Goal: Task Accomplishment & Management: Use online tool/utility

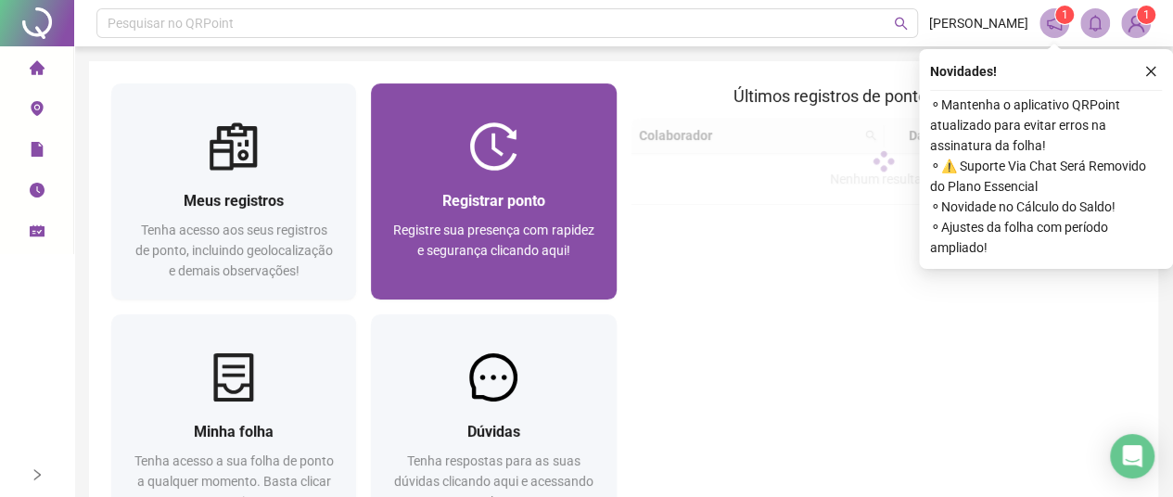
click at [496, 144] on img at bounding box center [493, 146] width 48 height 48
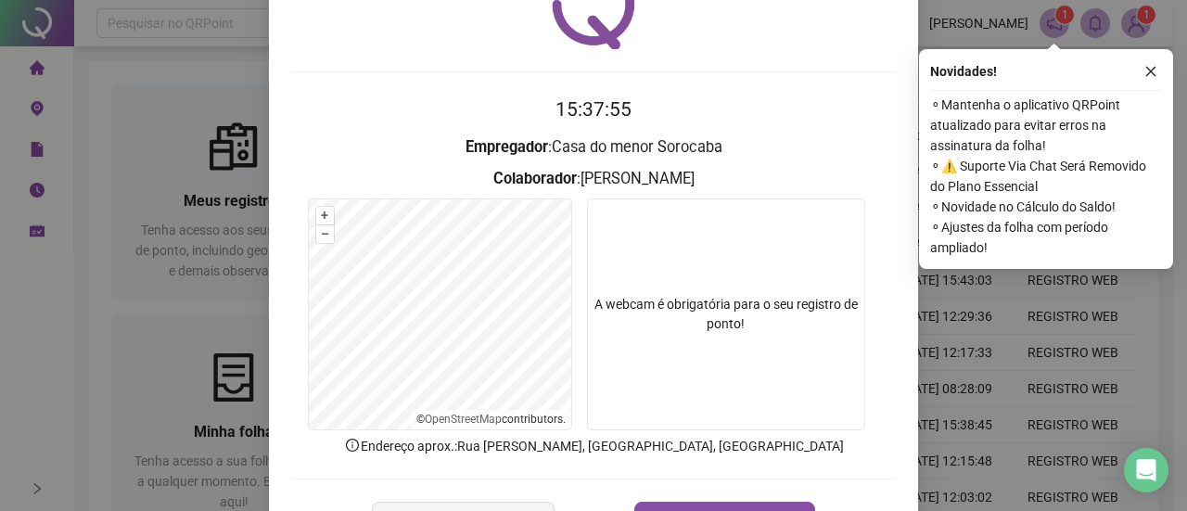
scroll to position [171, 0]
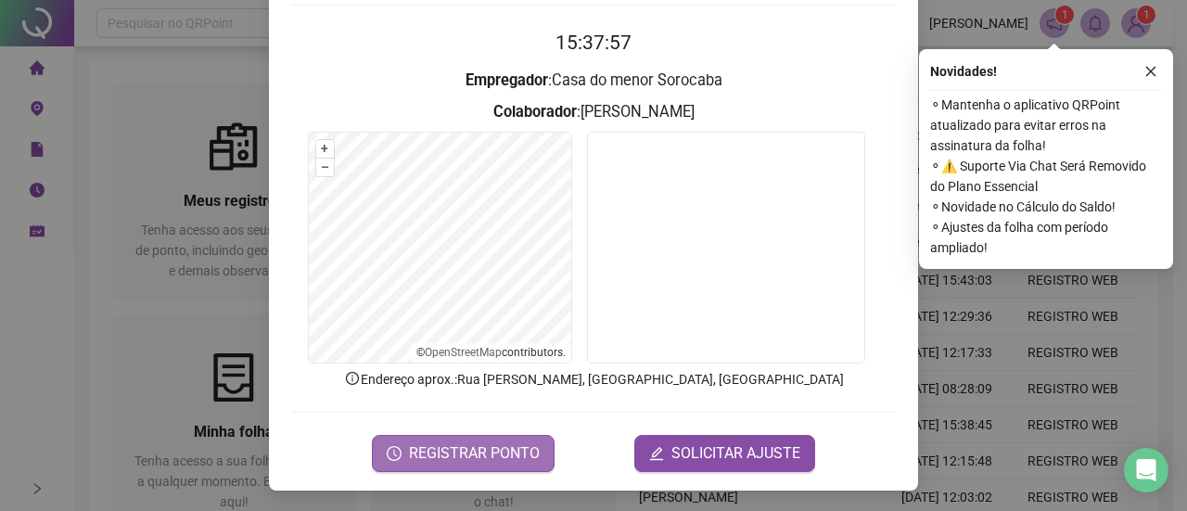
click at [459, 450] on span "REGISTRAR PONTO" at bounding box center [474, 453] width 131 height 22
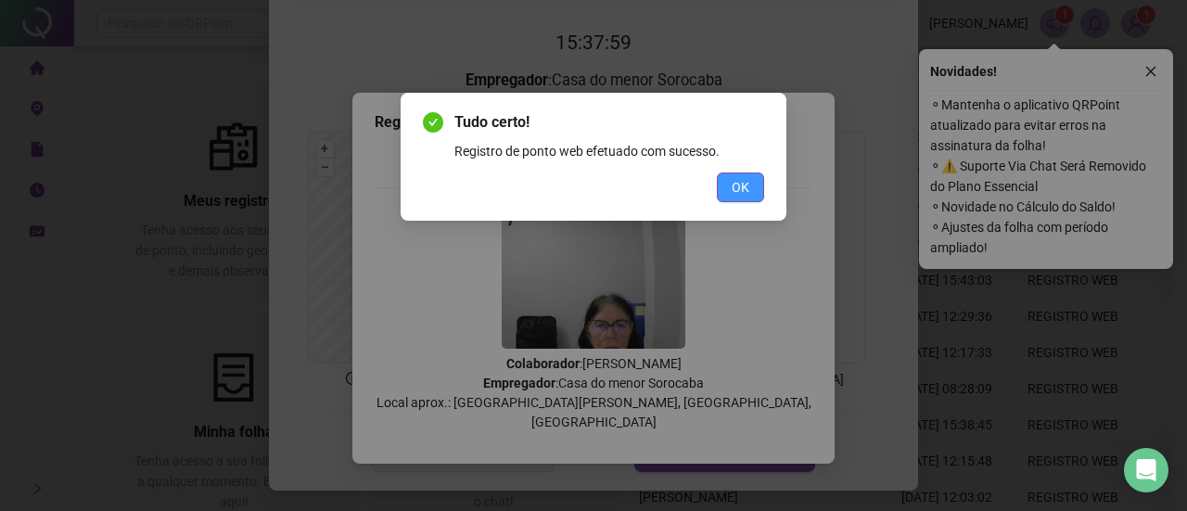
click at [741, 184] on span "OK" at bounding box center [740, 187] width 18 height 20
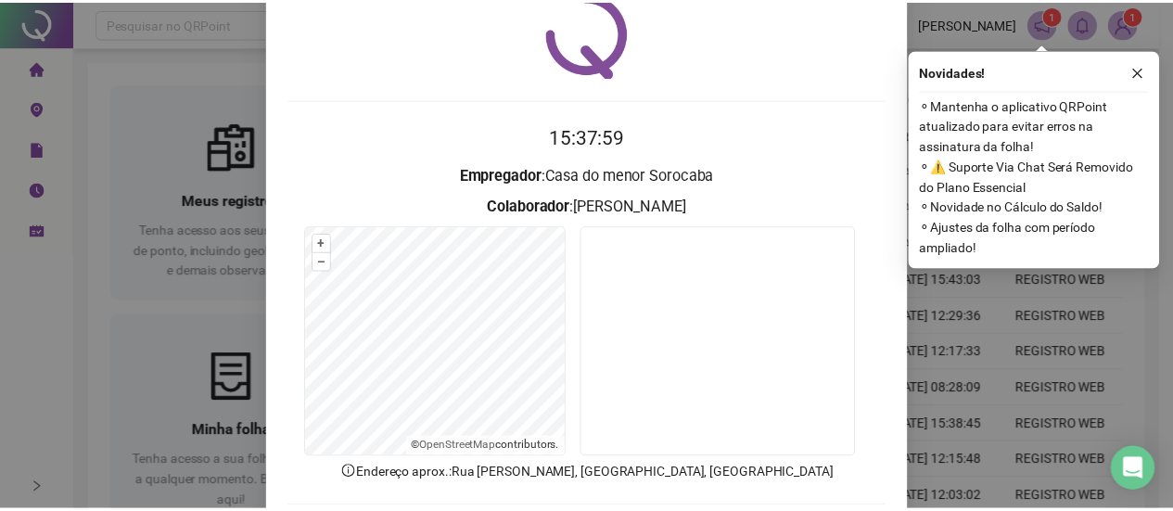
scroll to position [0, 0]
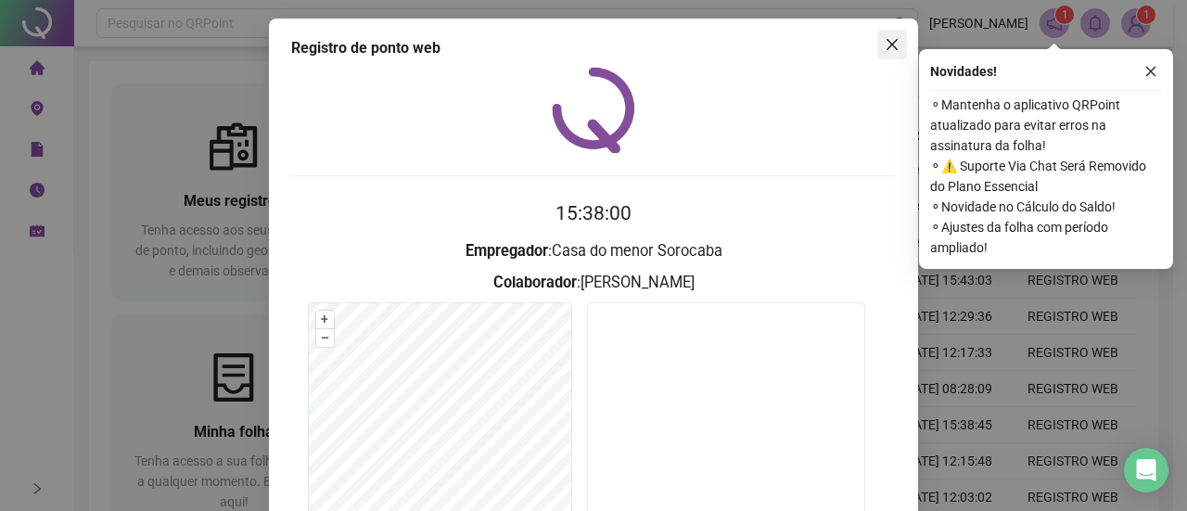
click at [889, 41] on icon "close" at bounding box center [891, 44] width 15 height 15
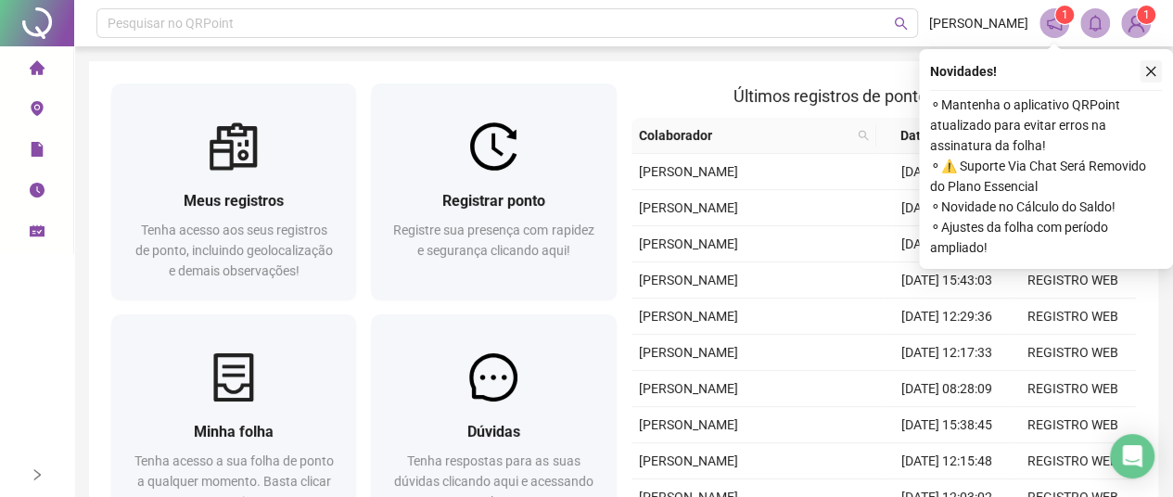
click at [1152, 65] on icon "close" at bounding box center [1150, 71] width 13 height 13
